Goal: Check status: Check status

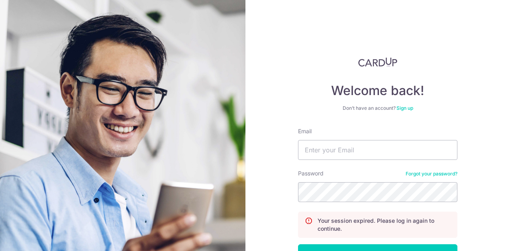
scroll to position [57, 0]
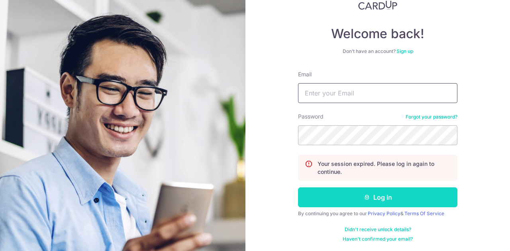
type input "[EMAIL_ADDRESS][DOMAIN_NAME]"
click at [376, 191] on button "Log in" at bounding box center [377, 198] width 159 height 20
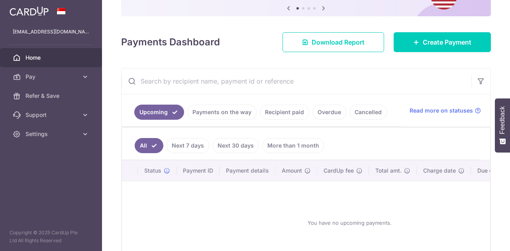
scroll to position [86, 0]
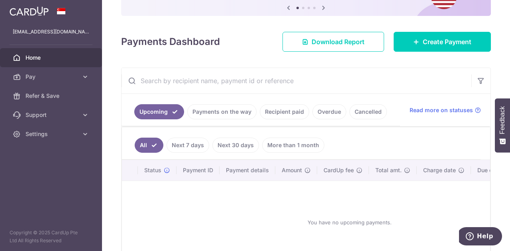
click at [325, 108] on link "Overdue" at bounding box center [329, 111] width 34 height 15
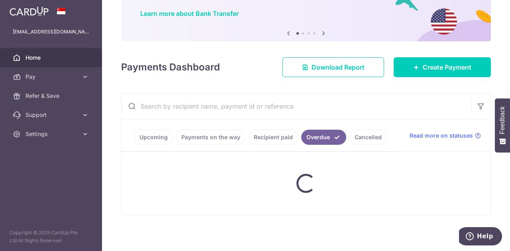
scroll to position [52, 0]
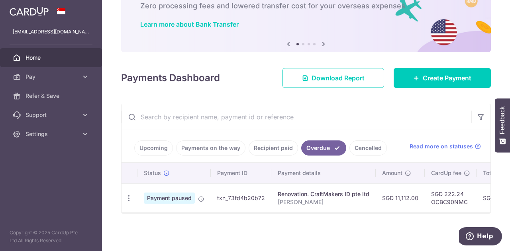
click at [371, 145] on link "Cancelled" at bounding box center [367, 148] width 37 height 15
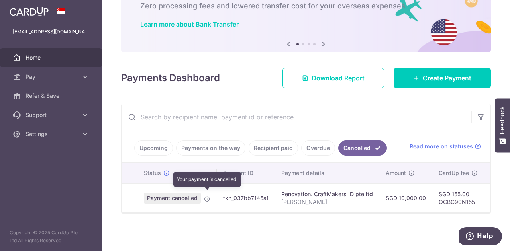
click at [208, 196] on icon at bounding box center [207, 199] width 6 height 6
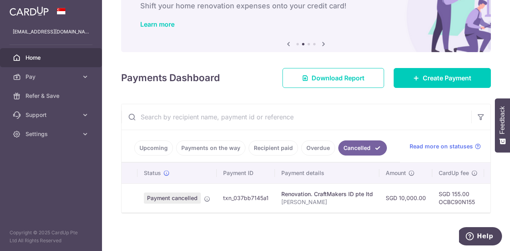
drag, startPoint x: 269, startPoint y: 193, endPoint x: 222, endPoint y: 190, distance: 47.1
click at [222, 190] on td "txn_037bb7145a1" at bounding box center [246, 198] width 58 height 29
copy td "txn_037bb7145a1"
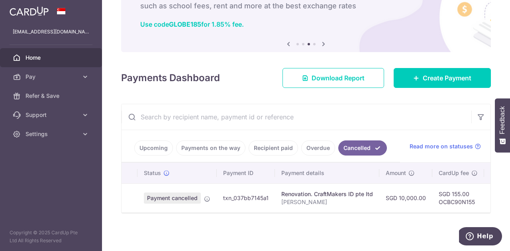
click at [201, 144] on link "Payments on the way" at bounding box center [210, 148] width 69 height 15
